Goal: Check status: Check status

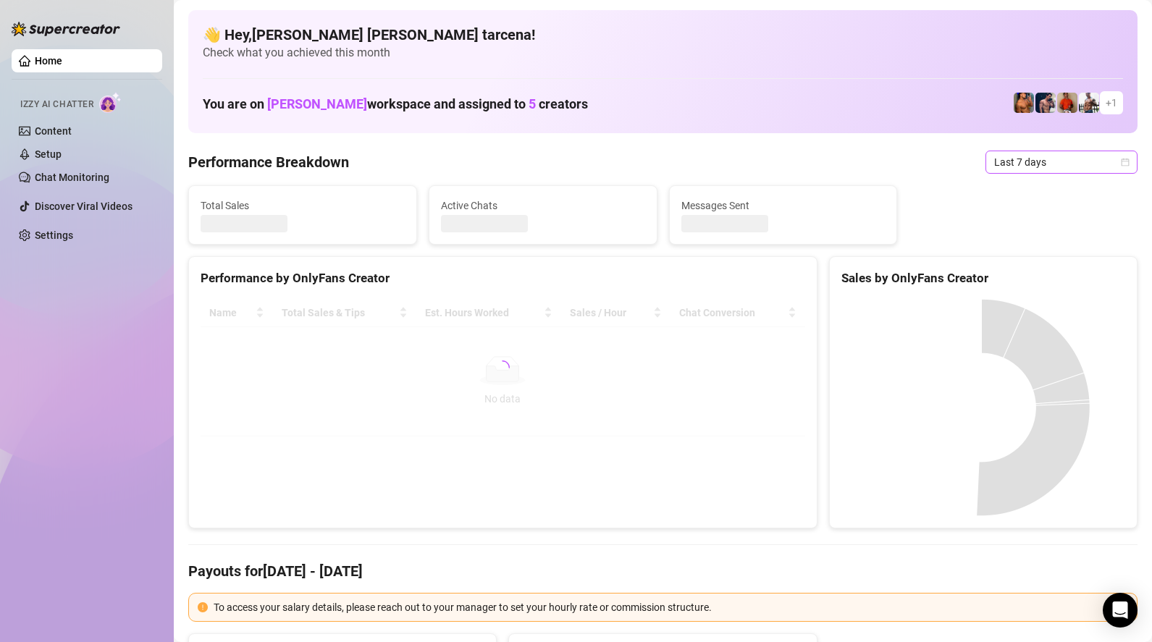
click at [998, 161] on span "Last 7 days" at bounding box center [1061, 162] width 135 height 22
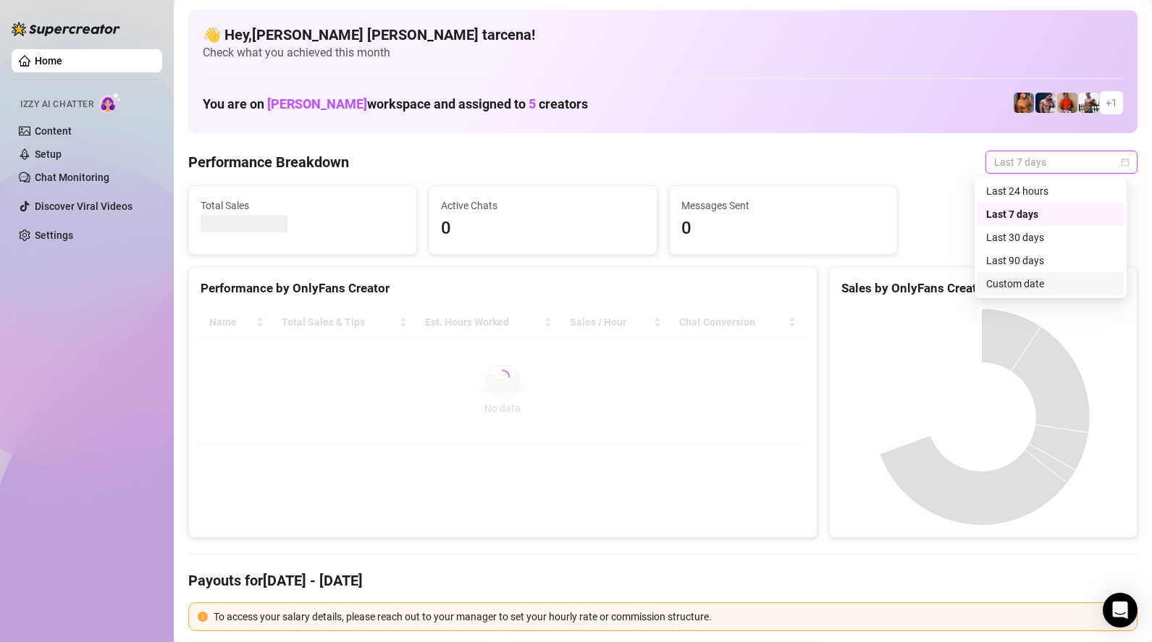
click at [1032, 282] on div "Custom date" at bounding box center [1050, 284] width 129 height 16
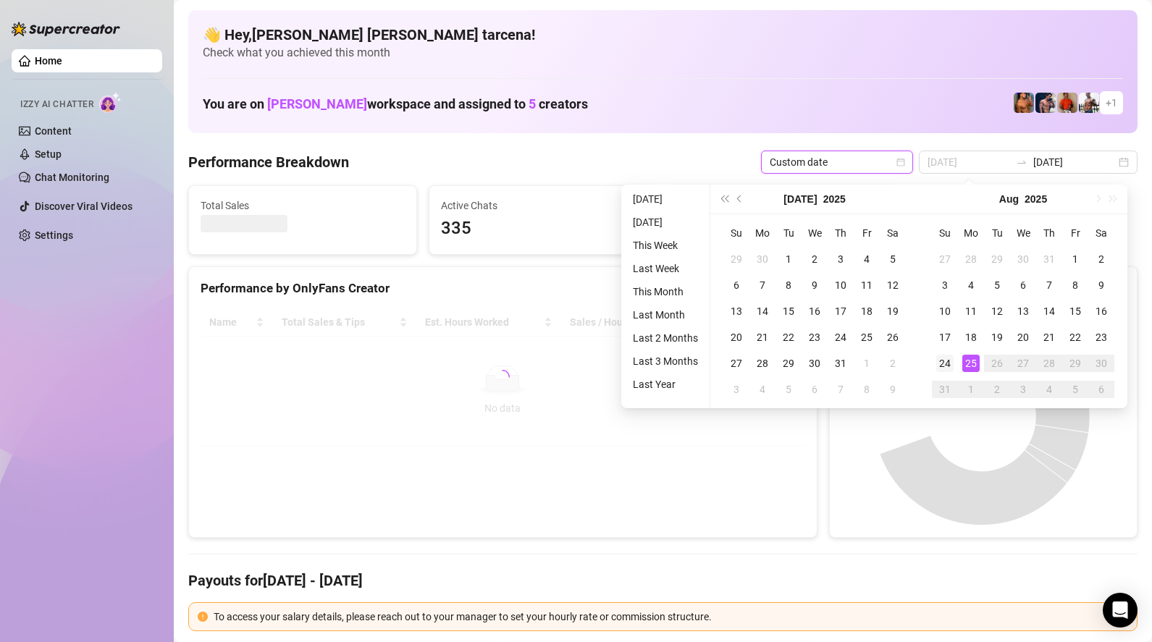
type input "[DATE]"
click at [948, 366] on div "24" at bounding box center [944, 363] width 17 height 17
type input "[DATE]"
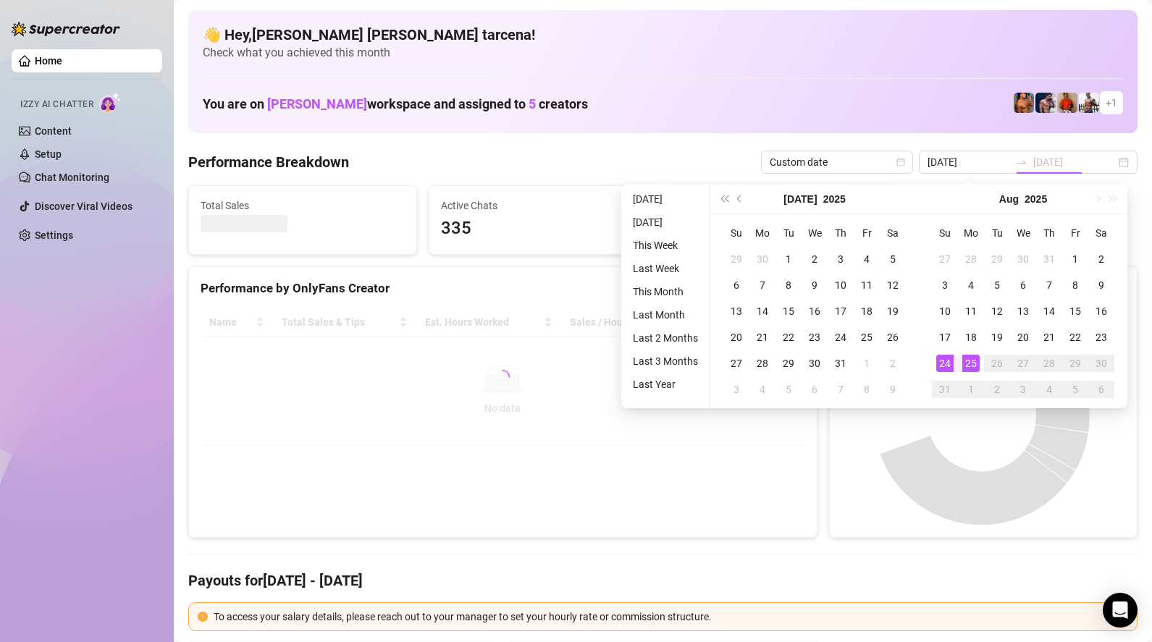
type input "[DATE]"
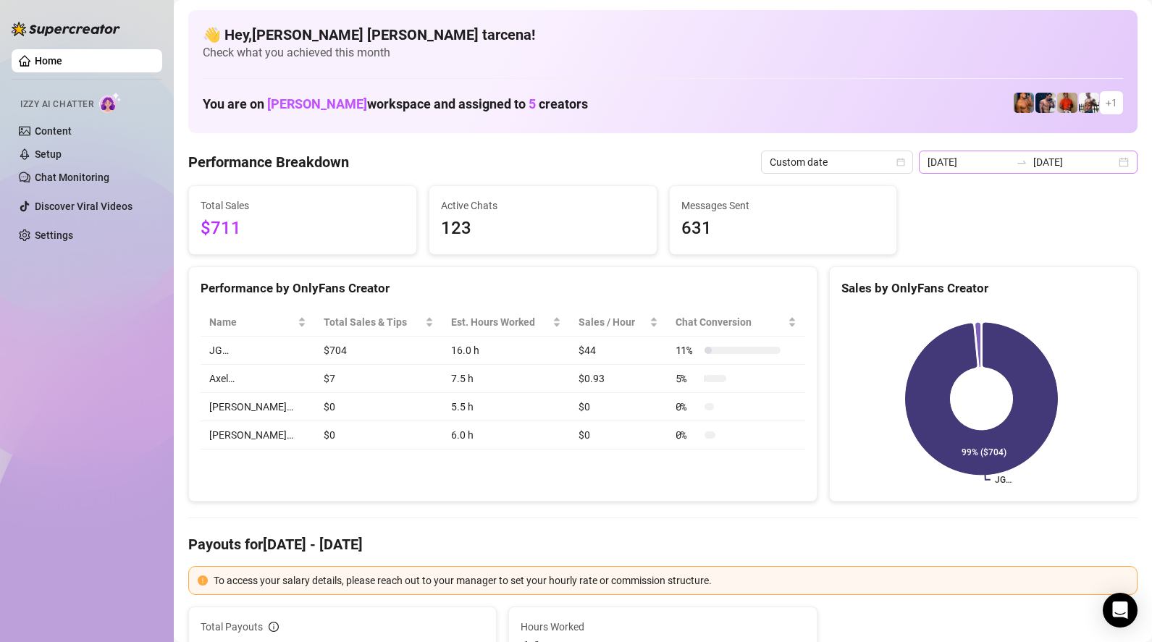
click at [982, 170] on div "2025-08-24 2025-08-24" at bounding box center [1028, 162] width 219 height 23
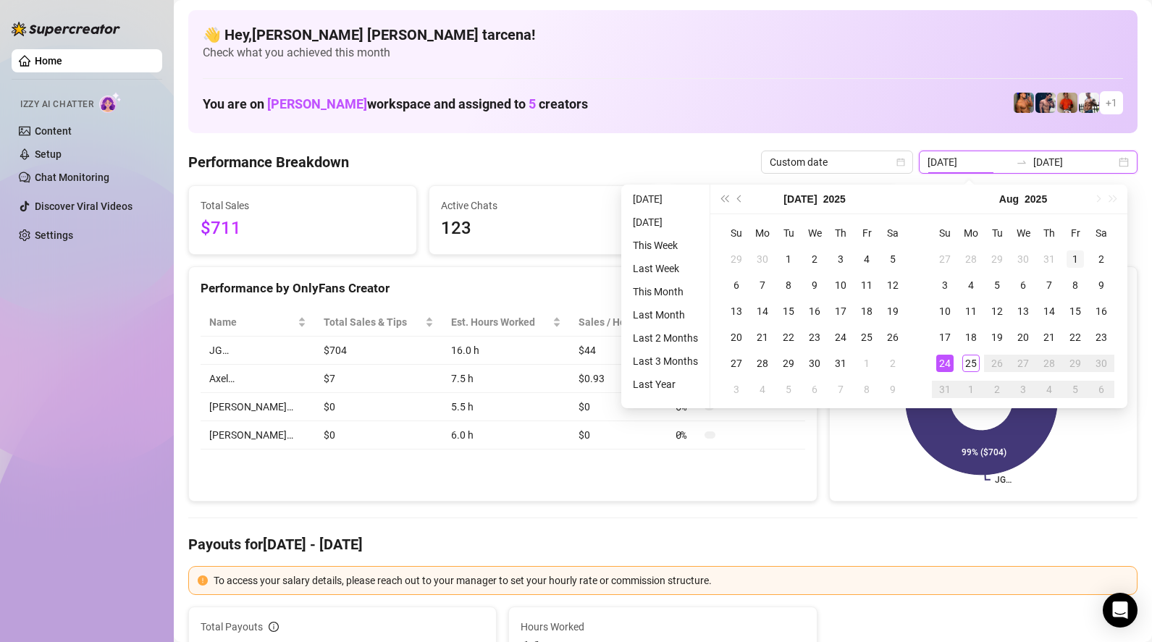
type input "[DATE]"
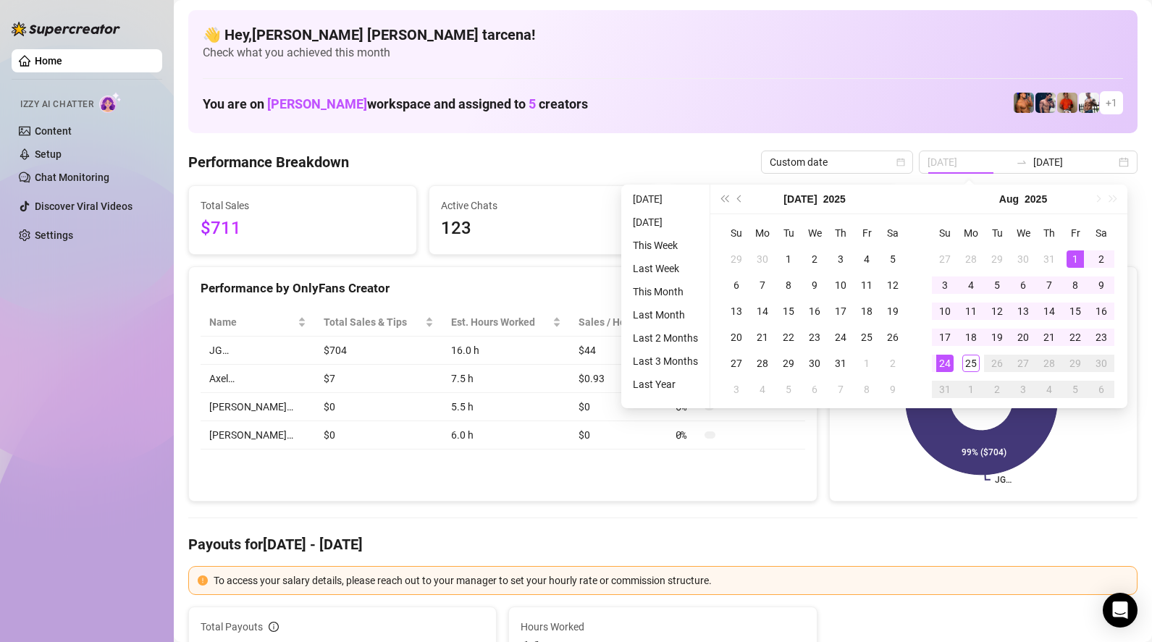
click at [1069, 259] on div "1" at bounding box center [1074, 258] width 17 height 17
type input "[DATE]"
click at [951, 361] on div "24" at bounding box center [944, 363] width 17 height 17
type input "[DATE]"
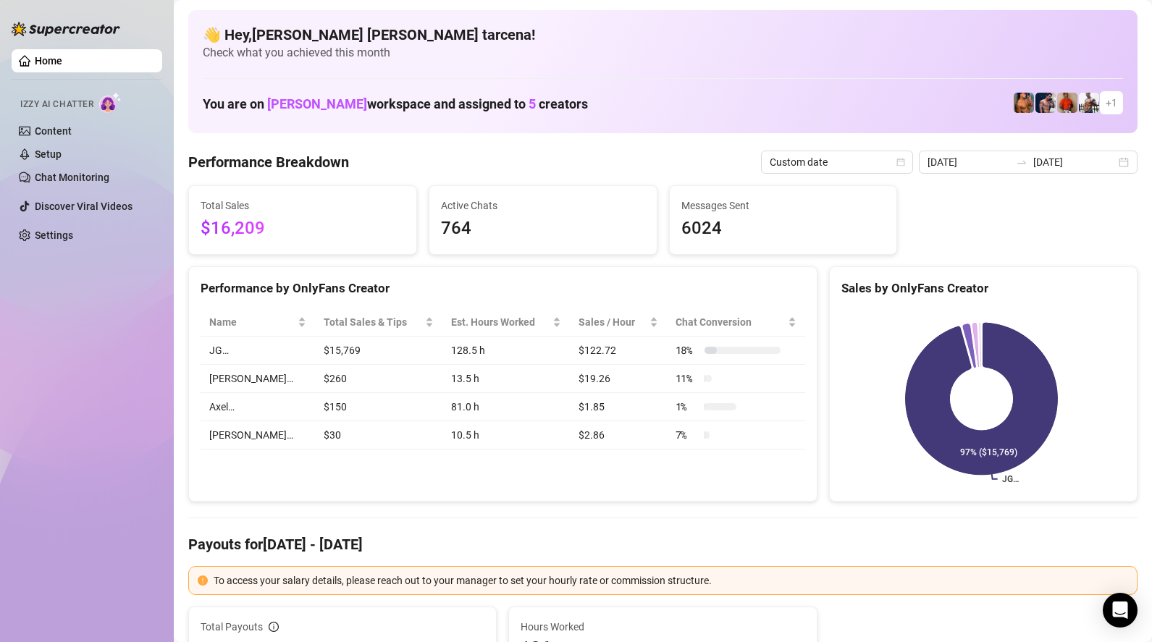
click at [77, 361] on div "Home Izzy AI Chatter Content Setup Chat Monitoring Discover Viral Videos Settin…" at bounding box center [87, 314] width 151 height 629
